Goal: Information Seeking & Learning: Check status

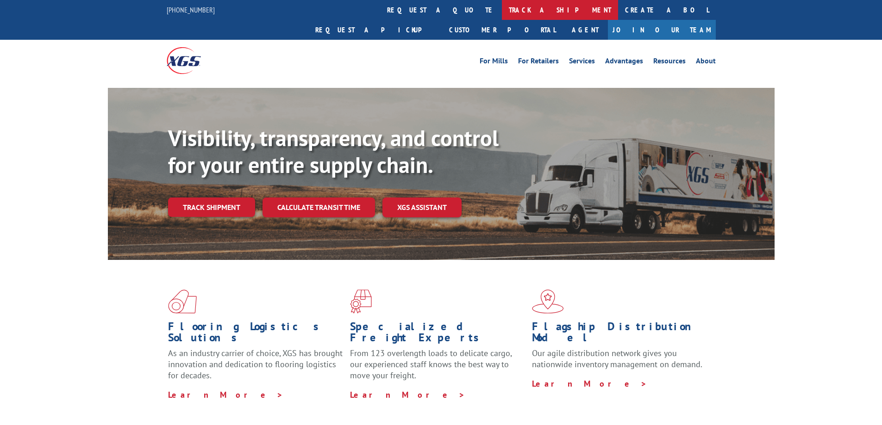
click at [502, 8] on link "track a shipment" at bounding box center [560, 10] width 116 height 20
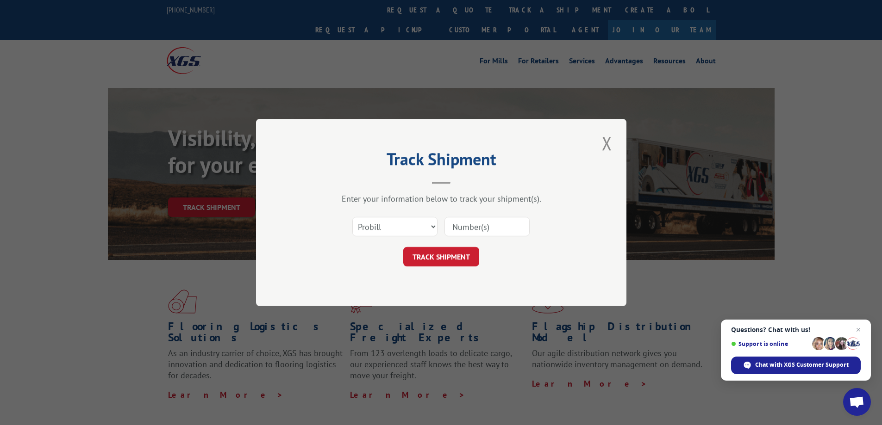
click at [452, 229] on input at bounding box center [486, 226] width 85 height 19
paste input "17224056"
type input "17224056"
click at [444, 258] on button "TRACK SHIPMENT" at bounding box center [441, 256] width 76 height 19
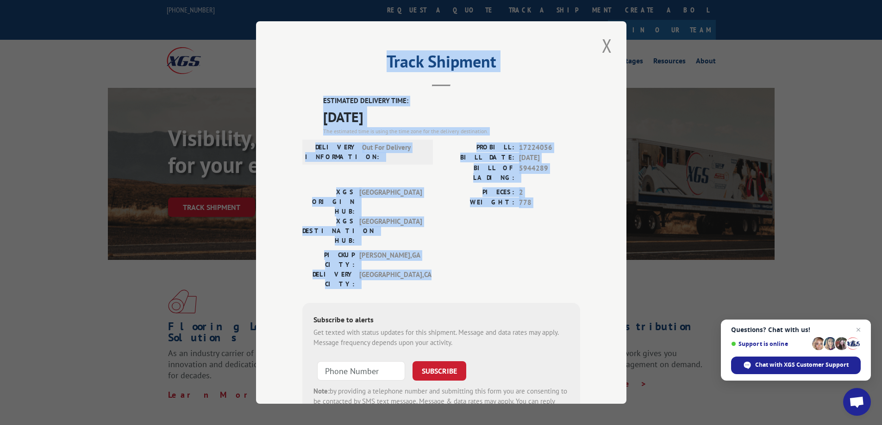
drag, startPoint x: 382, startPoint y: 56, endPoint x: 484, endPoint y: 226, distance: 198.1
click at [500, 234] on div "Track Shipment ESTIMATED DELIVERY TIME: [DATE] The estimated time is using the …" at bounding box center [441, 212] width 370 height 383
copy div "Track Shipment ESTIMATED DELIVERY TIME: [DATE] The estimated time is using the …"
click at [604, 48] on button "Close modal" at bounding box center [607, 45] width 16 height 25
